Goal: Task Accomplishment & Management: Use online tool/utility

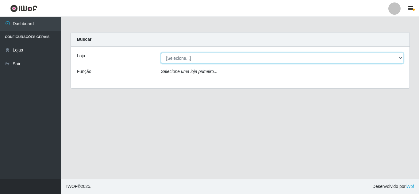
click at [218, 60] on select "[Selecione...] Queiroz [GEOGRAPHIC_DATA] - [GEOGRAPHIC_DATA]" at bounding box center [282, 58] width 243 height 11
select select "462"
click at [161, 53] on select "[Selecione...] Queiroz [GEOGRAPHIC_DATA] - [GEOGRAPHIC_DATA]" at bounding box center [282, 58] width 243 height 11
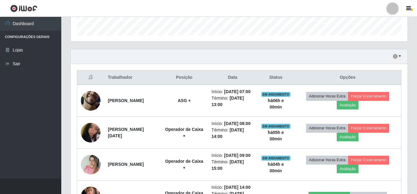
scroll to position [215, 0]
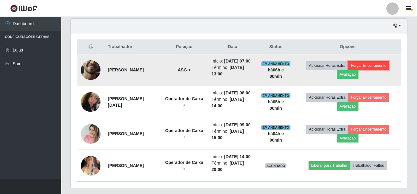
click at [376, 67] on button "Forçar Encerramento" at bounding box center [368, 65] width 41 height 9
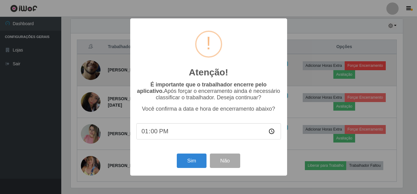
scroll to position [127, 334]
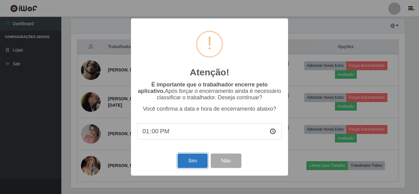
click at [198, 157] on button "Sim" at bounding box center [193, 161] width 30 height 14
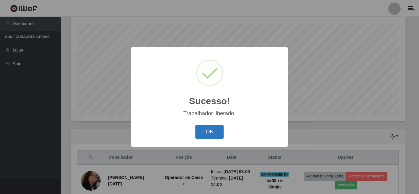
click at [216, 133] on button "OK" at bounding box center [209, 132] width 29 height 14
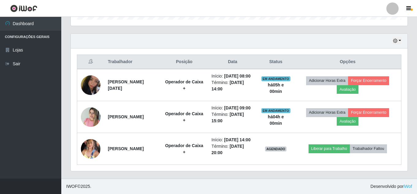
scroll to position [219, 0]
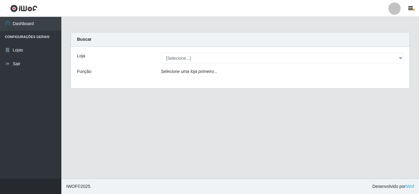
select select "462"
click at [161, 53] on select "[Selecione...] Queiroz [GEOGRAPHIC_DATA] - [GEOGRAPHIC_DATA]" at bounding box center [282, 58] width 243 height 11
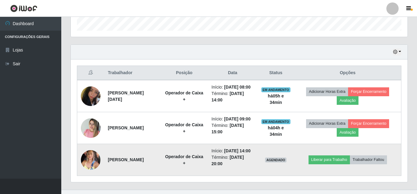
scroll to position [188, 0]
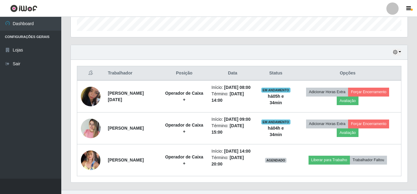
click at [398, 48] on div "Hoje 1 dia 3 dias 1 Semana Não encerrados" at bounding box center [239, 52] width 337 height 15
click at [397, 51] on icon "button" at bounding box center [395, 52] width 4 height 4
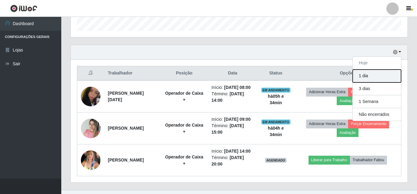
click at [370, 78] on button "1 dia" at bounding box center [377, 76] width 48 height 13
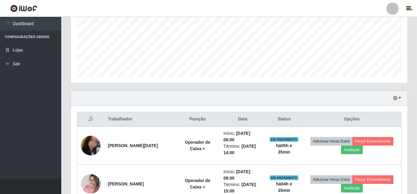
scroll to position [112, 0]
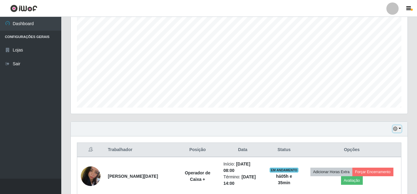
click at [396, 128] on icon "button" at bounding box center [395, 129] width 4 height 4
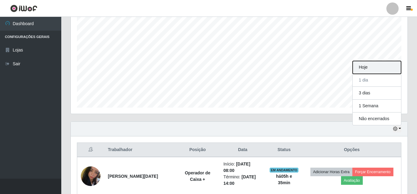
click at [386, 69] on button "Hoje" at bounding box center [377, 67] width 48 height 13
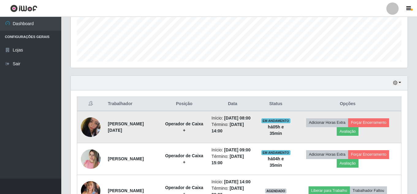
scroll to position [219, 0]
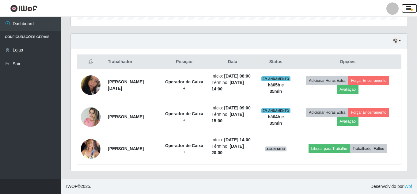
click at [407, 8] on icon "button" at bounding box center [409, 9] width 5 height 6
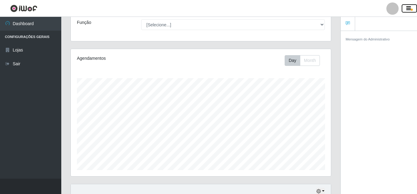
scroll to position [43, 0]
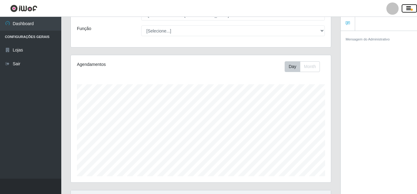
click at [411, 7] on icon "button" at bounding box center [409, 9] width 5 height 6
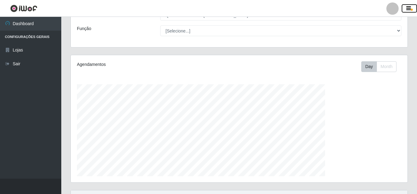
scroll to position [127, 337]
click at [394, 8] on div at bounding box center [393, 8] width 12 height 12
click at [404, 65] on div "Day Month" at bounding box center [309, 66] width 195 height 11
click at [380, 65] on button "Month" at bounding box center [387, 66] width 20 height 11
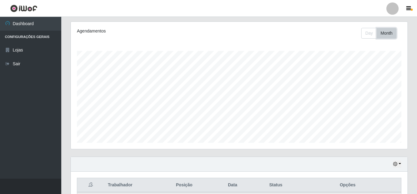
scroll to position [66, 0]
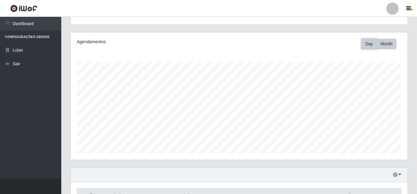
click at [374, 45] on button "Day" at bounding box center [369, 44] width 16 height 11
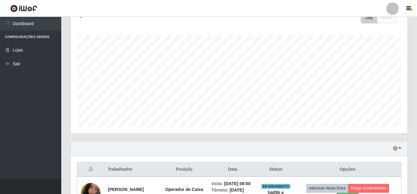
scroll to position [35, 0]
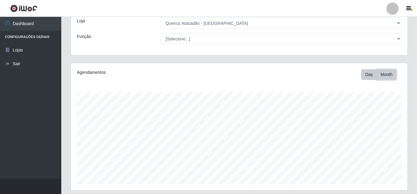
click at [380, 77] on button "Month" at bounding box center [387, 74] width 20 height 11
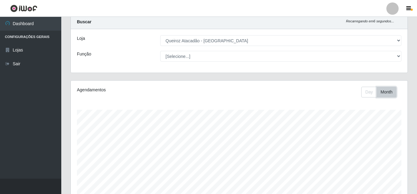
scroll to position [0, 0]
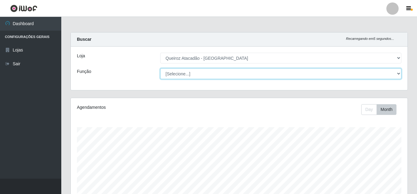
click at [191, 74] on select "[Selecione...] ASG ASG + Embalador Embalador + Embalador ++ Operador de Caixa O…" at bounding box center [280, 73] width 241 height 11
click at [160, 68] on select "[Selecione...] ASG ASG + Embalador Embalador + Embalador ++ Operador de Caixa O…" at bounding box center [280, 73] width 241 height 11
click at [200, 74] on select "[Selecione...] ASG ASG + Embalador Embalador + Embalador ++ Operador de Caixa O…" at bounding box center [280, 73] width 241 height 11
click at [160, 68] on select "[Selecione...] ASG ASG + Embalador Embalador + Embalador ++ Operador de Caixa O…" at bounding box center [280, 73] width 241 height 11
click at [395, 71] on select "[Selecione...] ASG ASG + Embalador Embalador + Embalador ++ Operador de Caixa O…" at bounding box center [280, 73] width 241 height 11
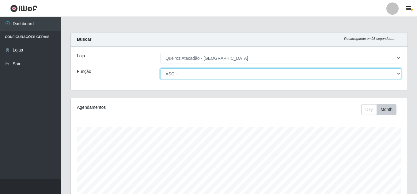
select select "[Selecione...]"
click at [160, 68] on select "[Selecione...] ASG ASG + Embalador Embalador + Embalador ++ Operador de Caixa O…" at bounding box center [280, 73] width 241 height 11
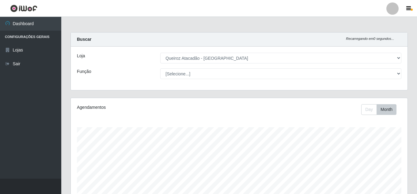
click at [20, 37] on li "Configurações Gerais" at bounding box center [30, 37] width 61 height 13
click at [24, 34] on li "Configurações Gerais" at bounding box center [30, 37] width 61 height 13
click at [8, 35] on li "Configurações Gerais" at bounding box center [30, 37] width 61 height 13
click at [10, 38] on li "Configurações Gerais" at bounding box center [30, 37] width 61 height 13
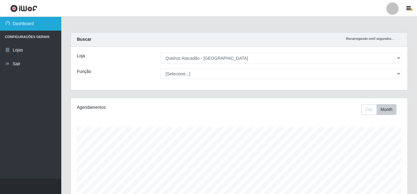
click at [12, 21] on link "Dashboard" at bounding box center [30, 24] width 61 height 14
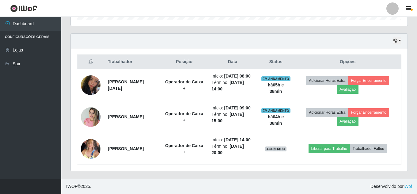
scroll to position [219, 0]
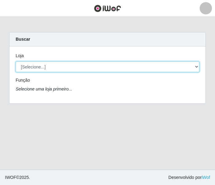
click at [79, 66] on select "[Selecione...] Queiroz [GEOGRAPHIC_DATA] - [GEOGRAPHIC_DATA]" at bounding box center [108, 67] width 184 height 11
select select "462"
click at [16, 62] on select "[Selecione...] Queiroz [GEOGRAPHIC_DATA] - [GEOGRAPHIC_DATA]" at bounding box center [108, 67] width 184 height 11
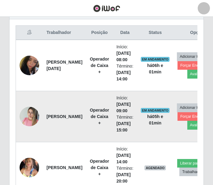
scroll to position [276, 0]
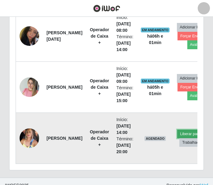
click at [188, 132] on button "Liberar para Trabalho" at bounding box center [198, 134] width 41 height 9
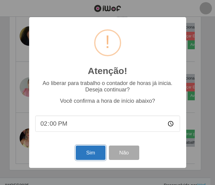
click at [87, 152] on button "Sim" at bounding box center [91, 153] width 30 height 14
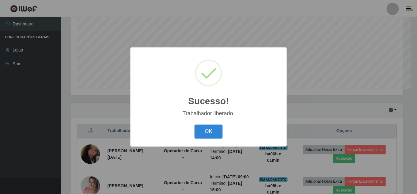
scroll to position [306459, 306253]
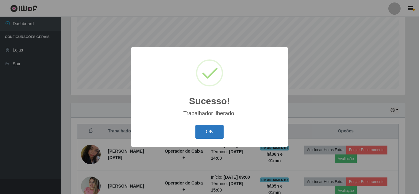
click at [202, 136] on button "OK" at bounding box center [209, 132] width 29 height 14
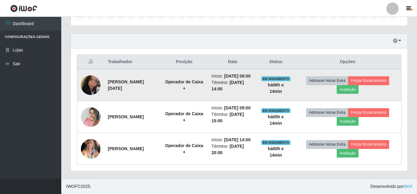
scroll to position [219, 0]
click at [215, 76] on button "Forçar Encerramento" at bounding box center [368, 80] width 41 height 9
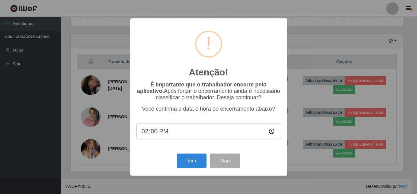
scroll to position [127, 334]
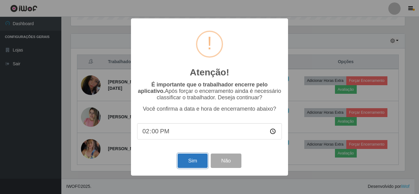
click at [190, 161] on button "Sim" at bounding box center [193, 161] width 30 height 14
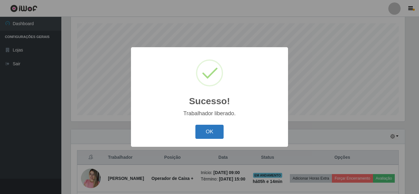
click at [203, 136] on button "OK" at bounding box center [209, 132] width 29 height 14
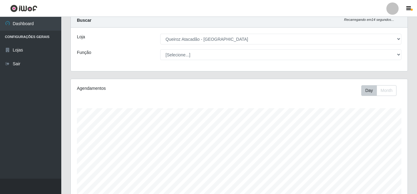
scroll to position [0, 0]
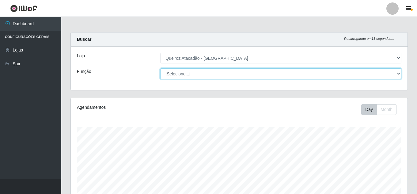
click at [215, 74] on select "[Selecione...] ASG ASG + Embalador Embalador + Embalador ++ Operador de Caixa O…" at bounding box center [280, 73] width 241 height 11
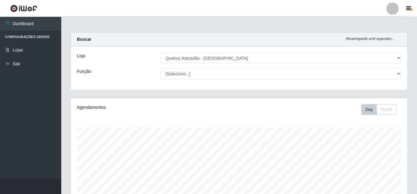
click at [64, 109] on div "Carregando... Buscar Recarregando em 6 segundos... Loja [Selecione...] Queiroz …" at bounding box center [239, 184] width 356 height 305
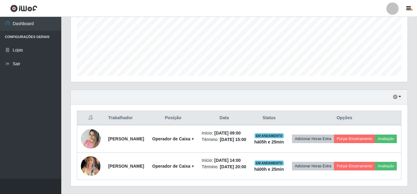
scroll to position [168, 0]
